Goal: Information Seeking & Learning: Learn about a topic

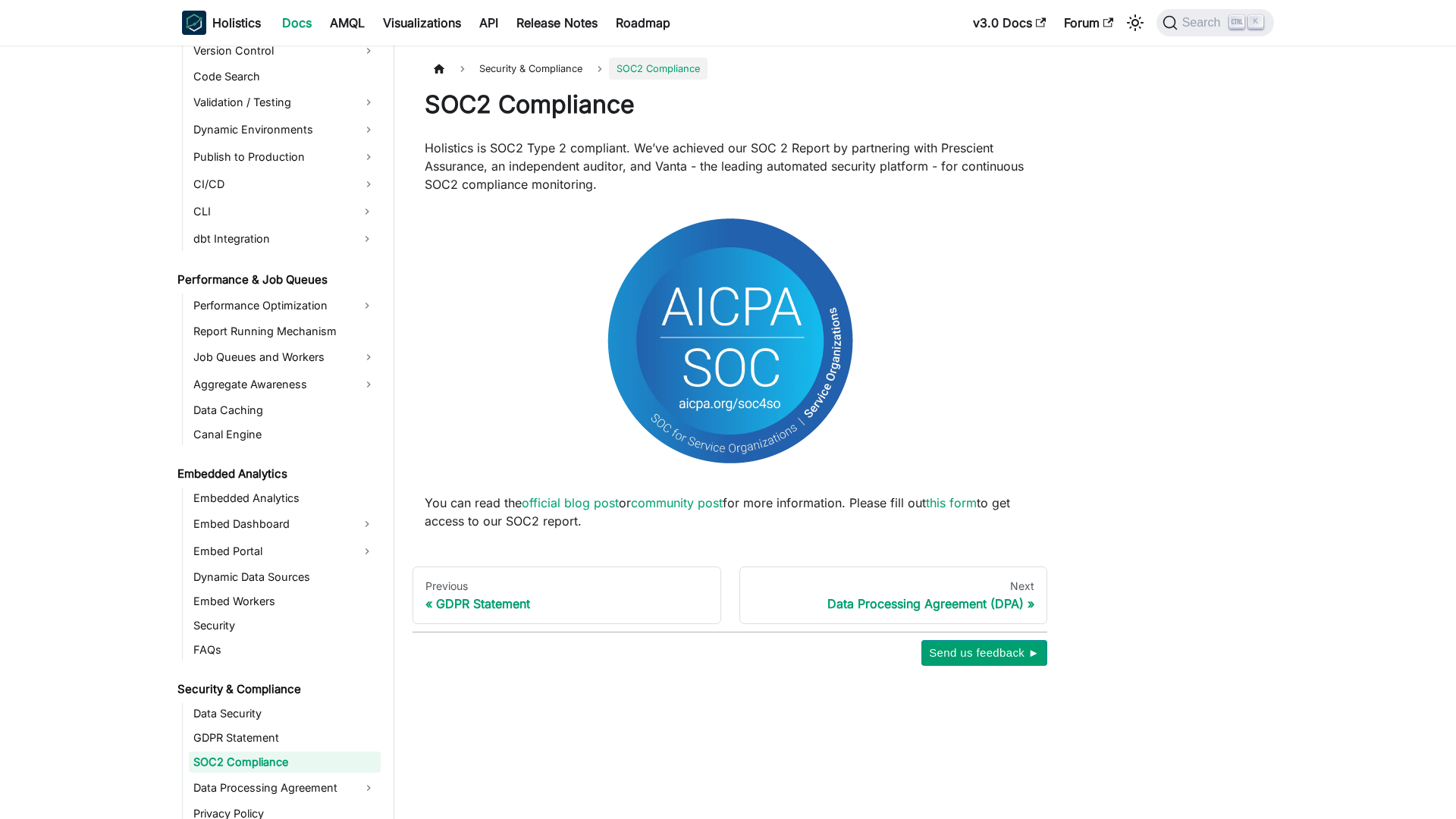
scroll to position [1298, 0]
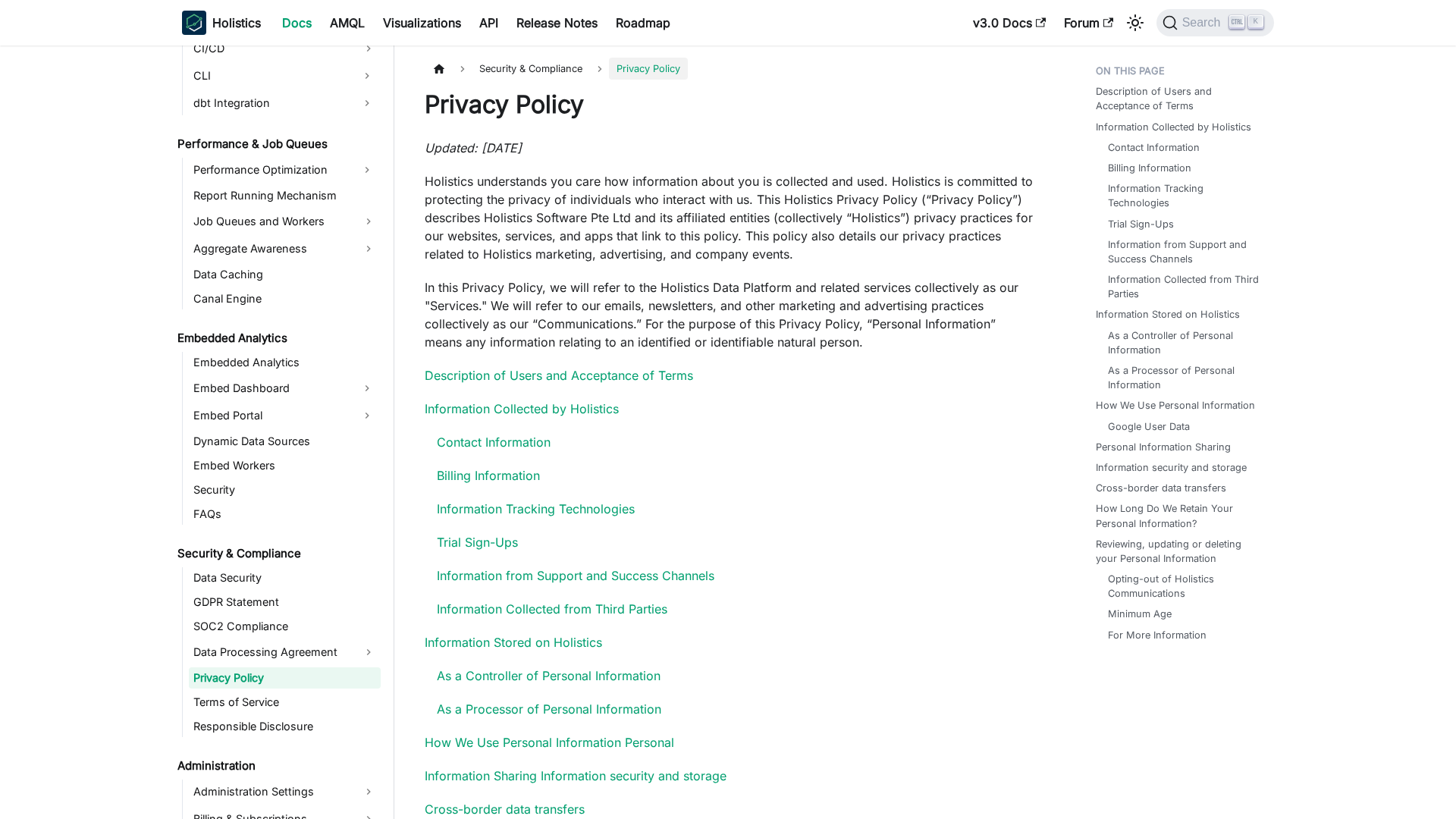
scroll to position [1349, 0]
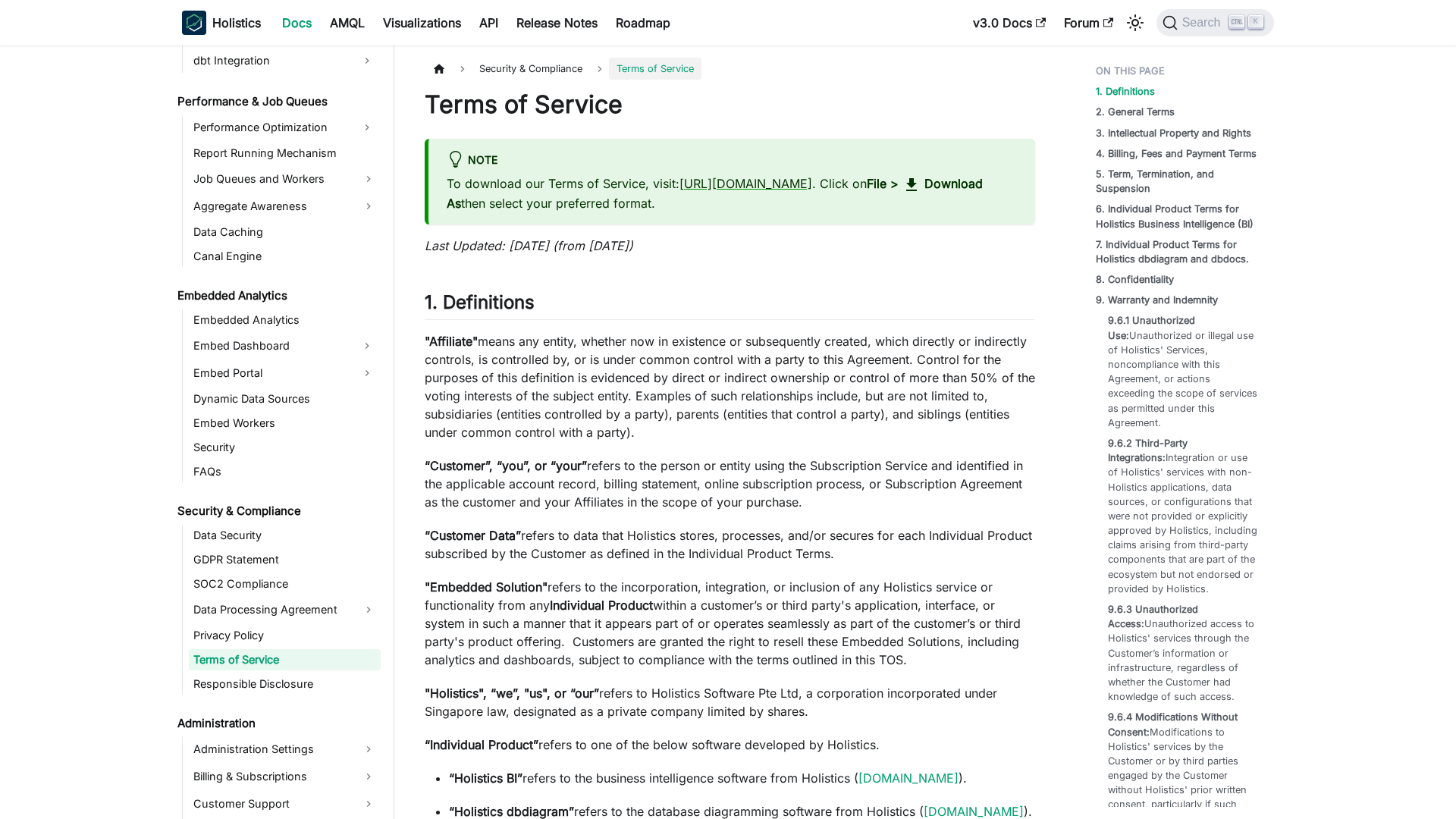
scroll to position [1374, 0]
